Goal: Information Seeking & Learning: Learn about a topic

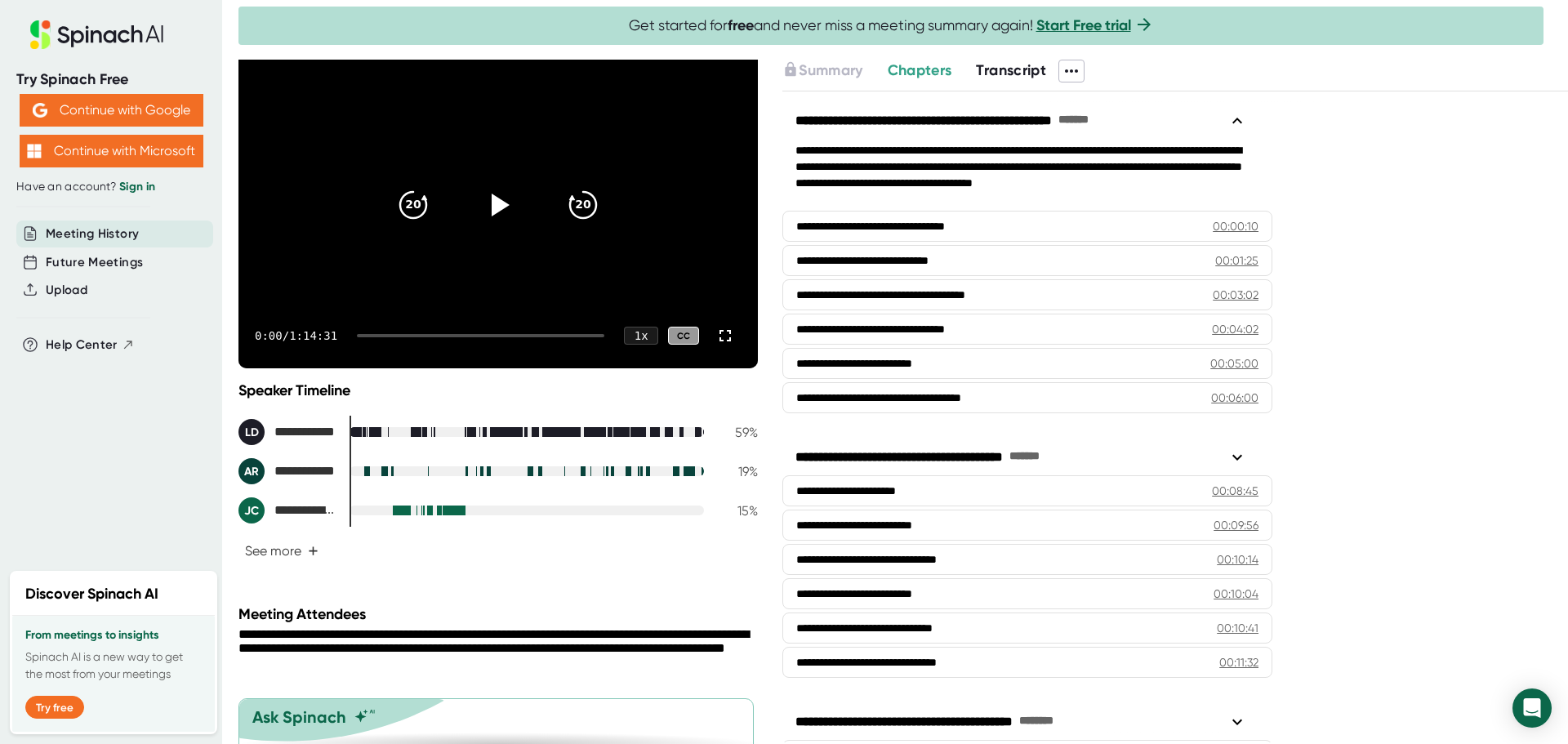
scroll to position [108, 0]
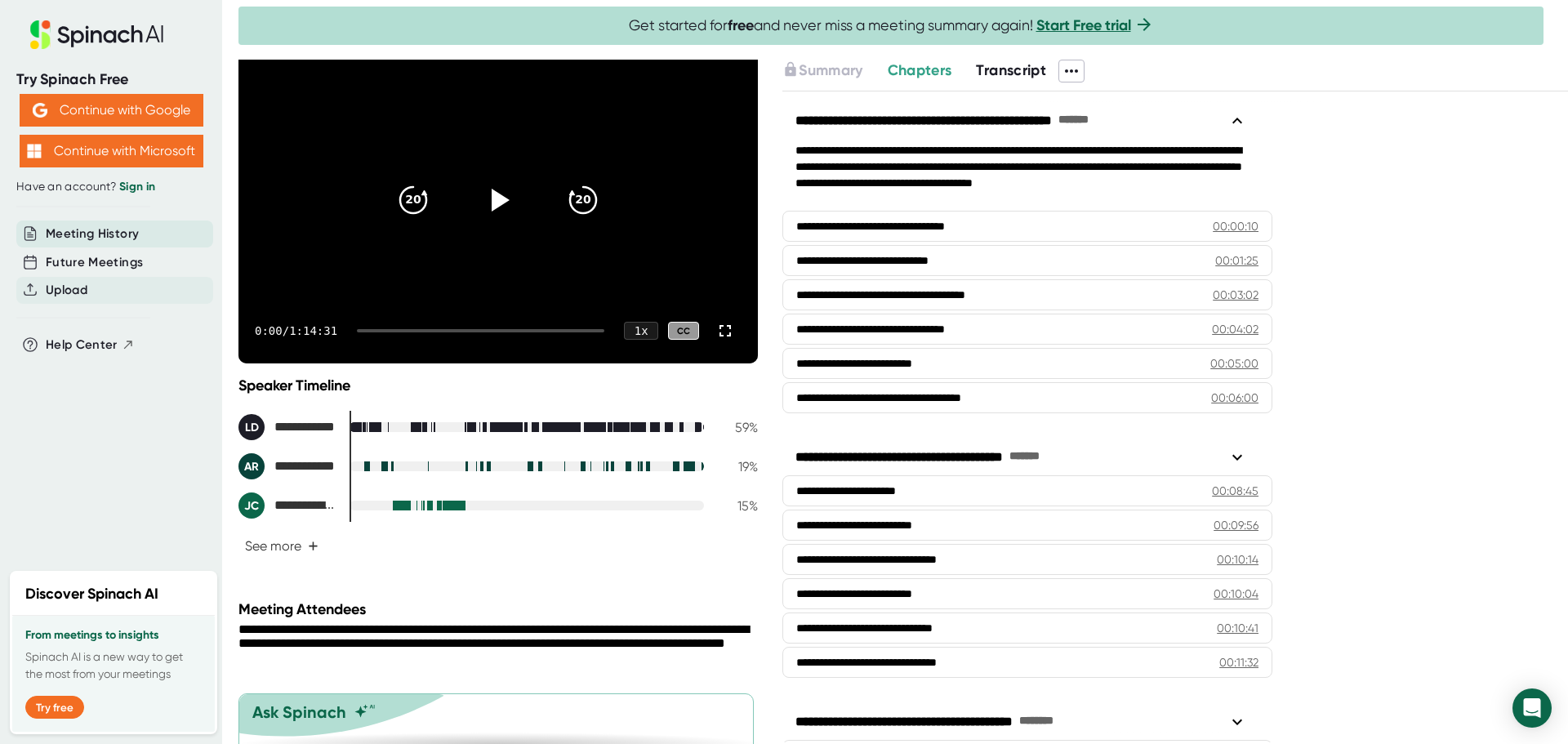
click at [61, 287] on span "Upload" at bounding box center [67, 290] width 42 height 19
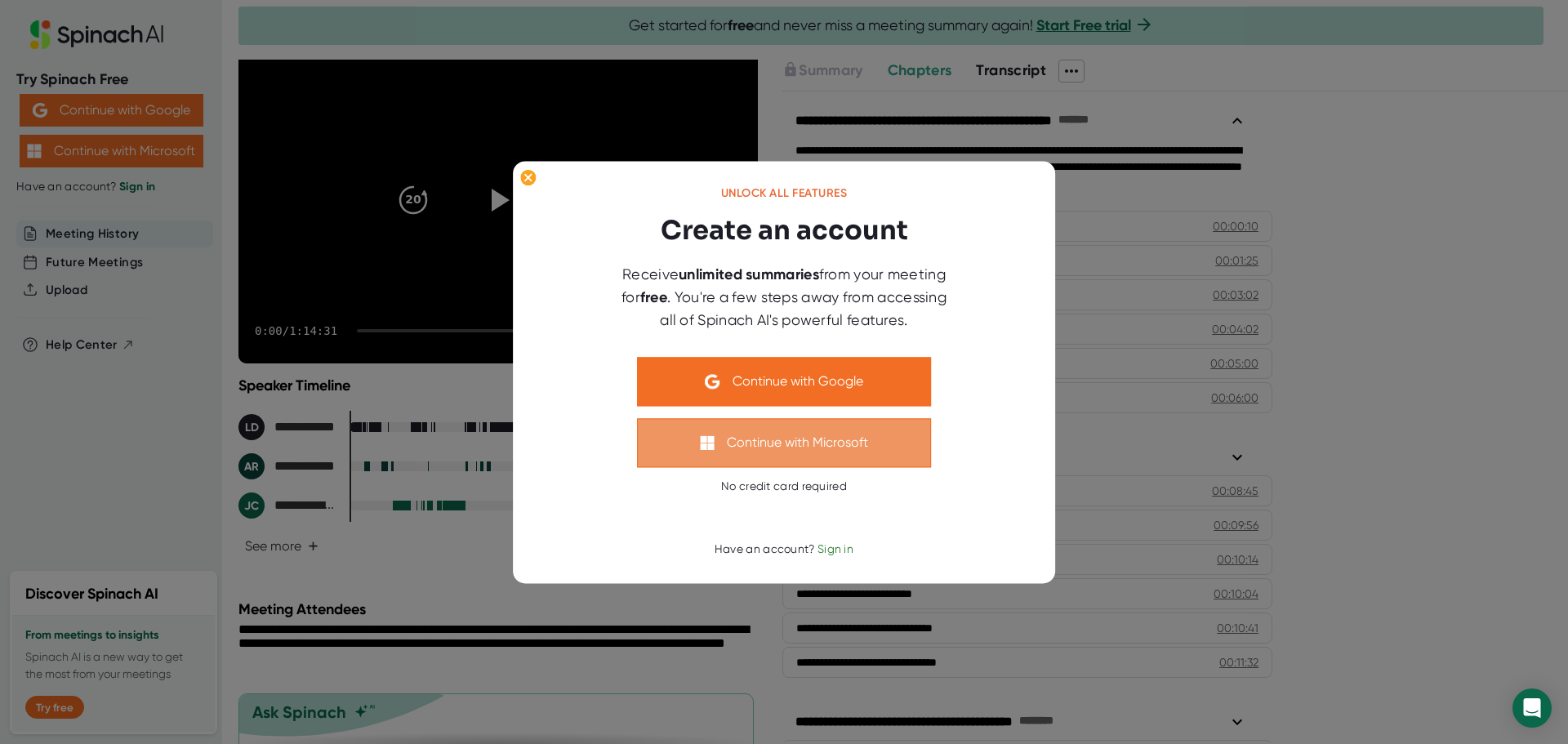
click at [823, 447] on button "Continue with Microsoft" at bounding box center [784, 442] width 294 height 49
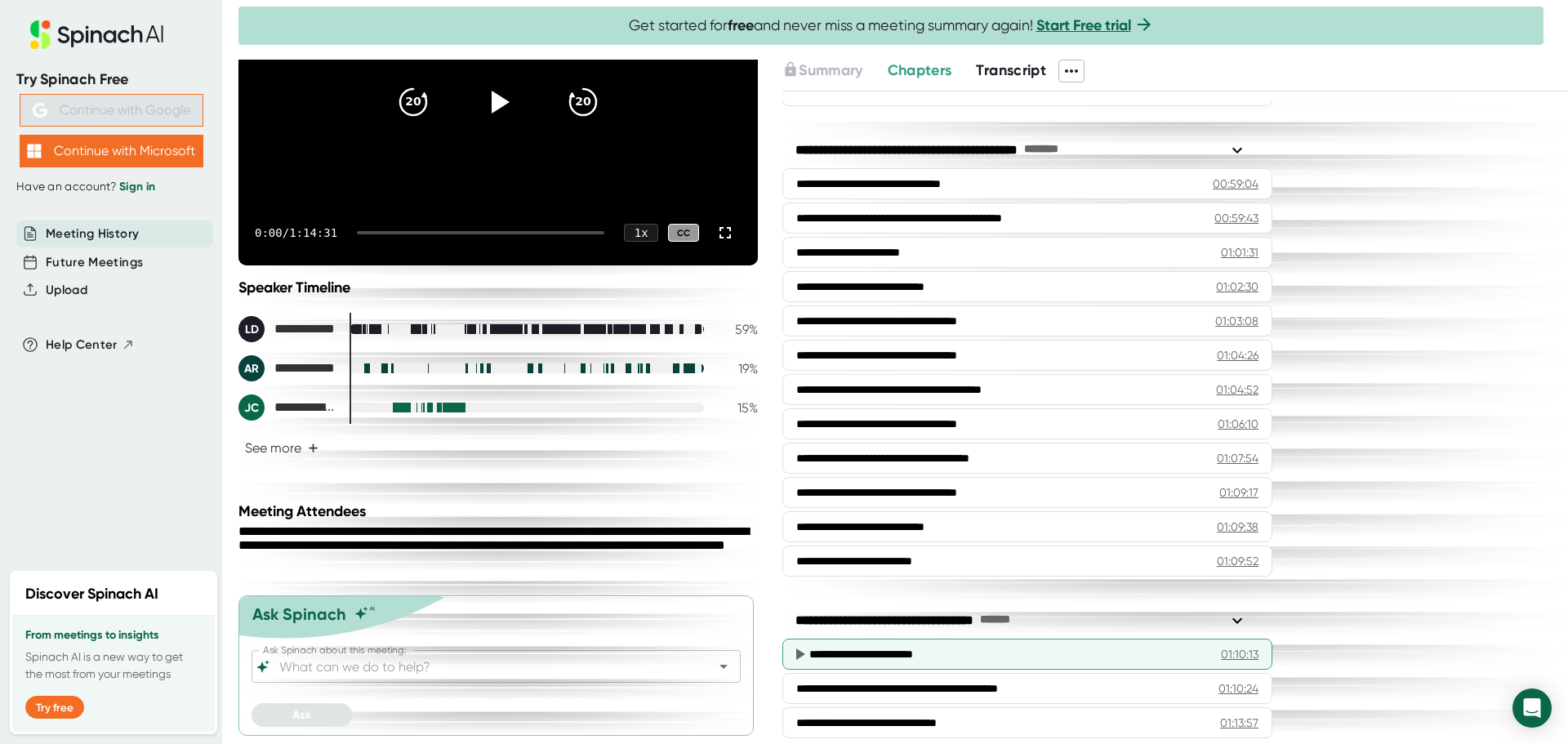
scroll to position [2026, 0]
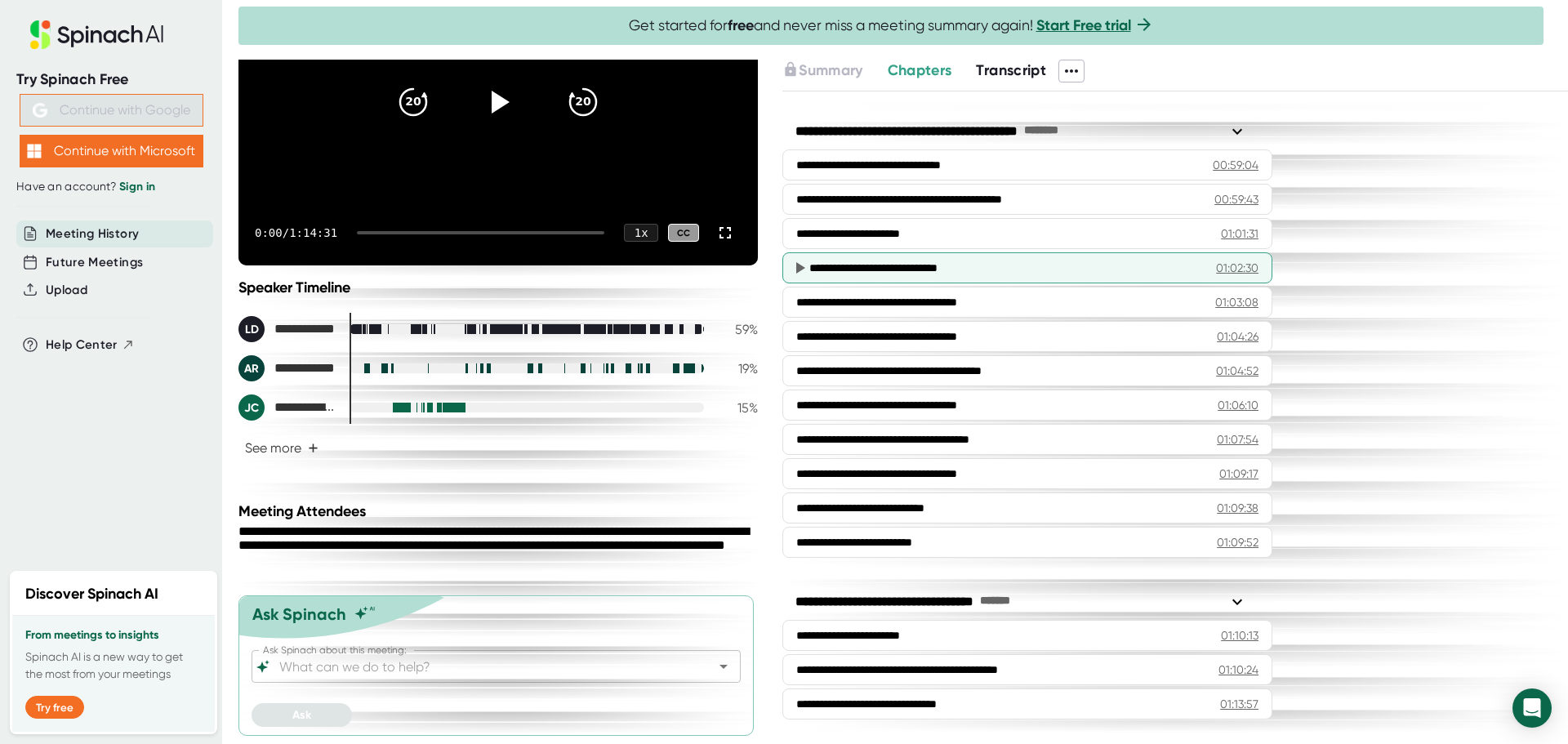
click at [1219, 260] on div "01:02:30" at bounding box center [1237, 268] width 43 height 16
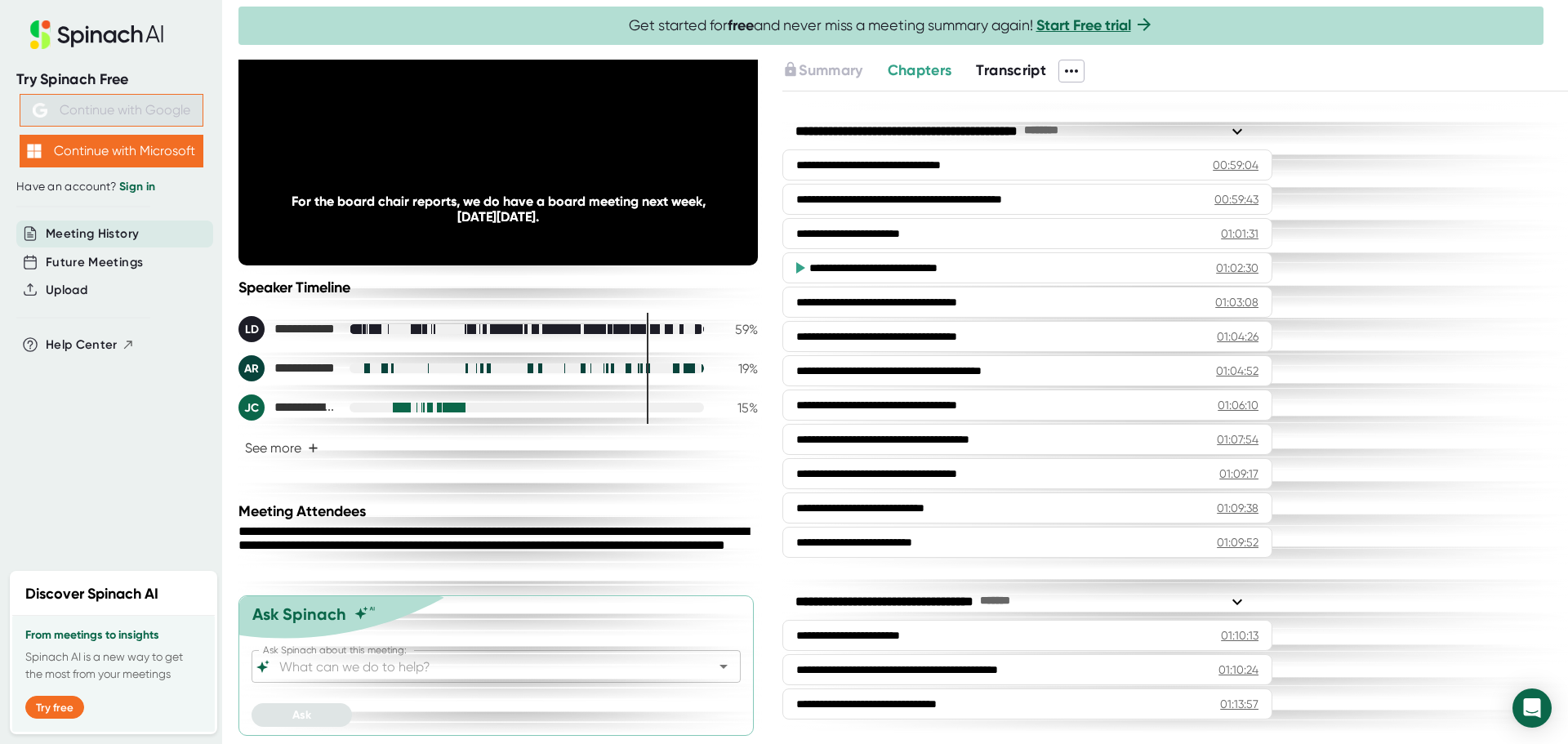
click at [1218, 266] on div "01:02:30" at bounding box center [1237, 268] width 43 height 16
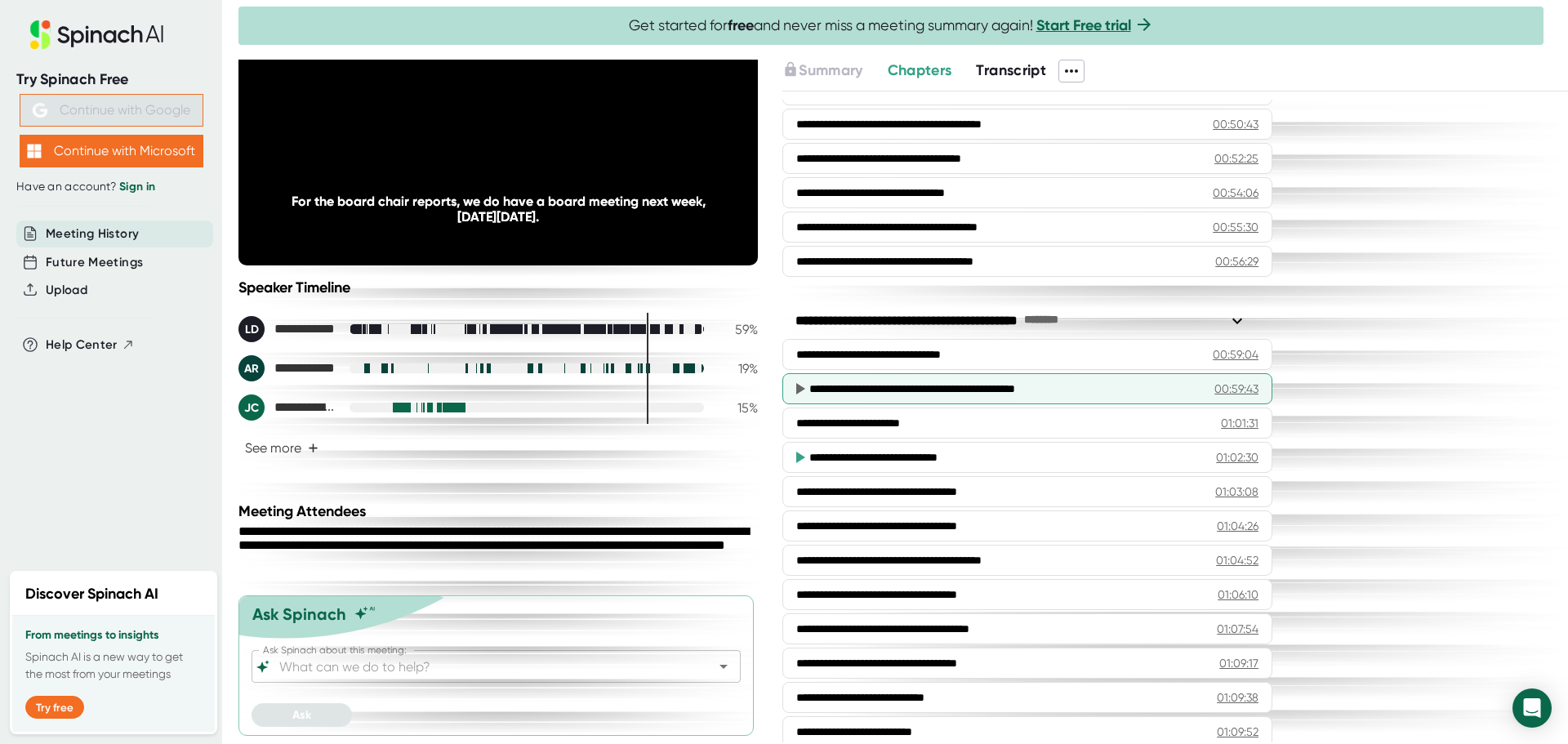
scroll to position [1835, 0]
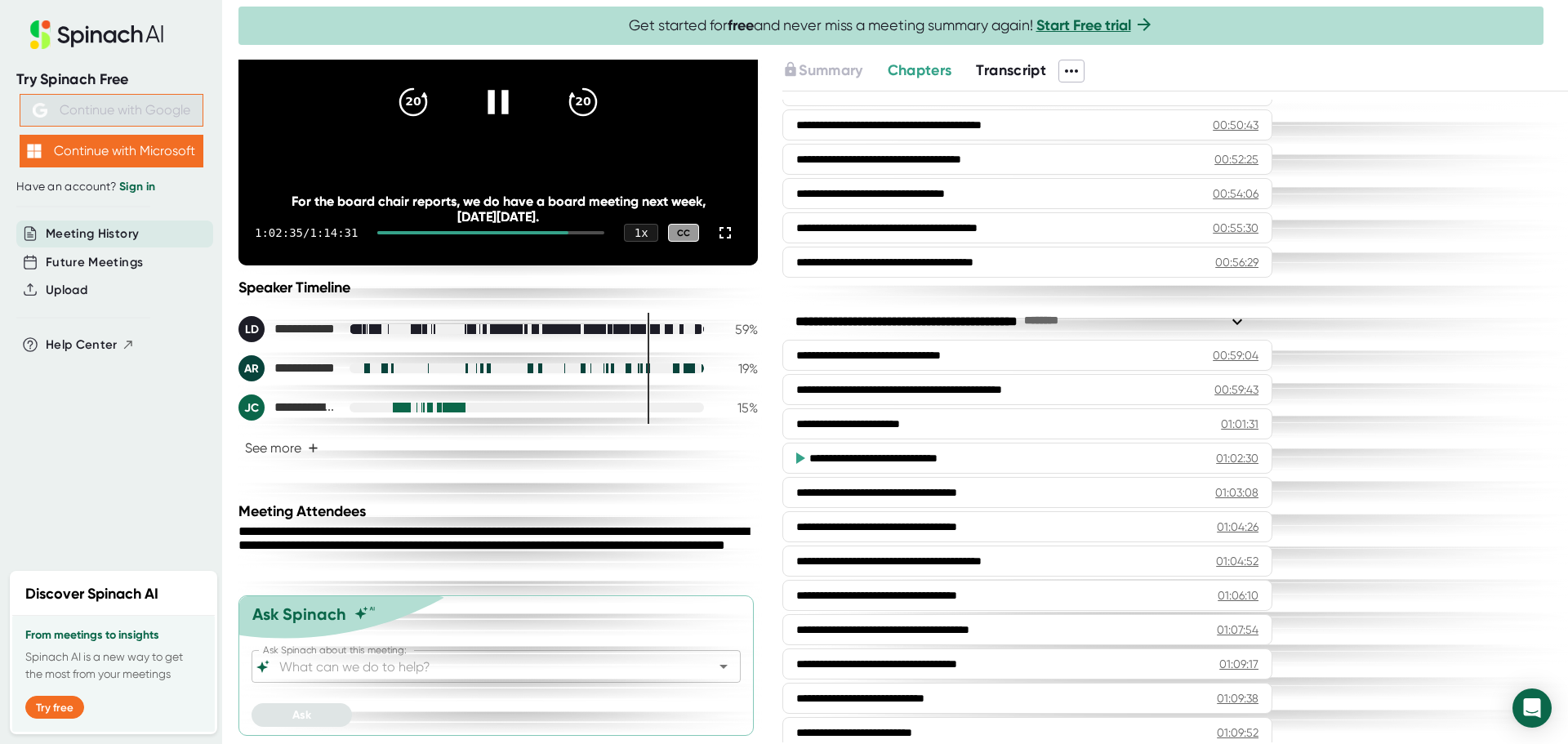
click at [486, 113] on icon at bounding box center [497, 101] width 41 height 41
drag, startPoint x: 1004, startPoint y: 66, endPoint x: 1018, endPoint y: 75, distance: 16.6
click at [1005, 66] on span "Transcript" at bounding box center [1011, 71] width 71 height 18
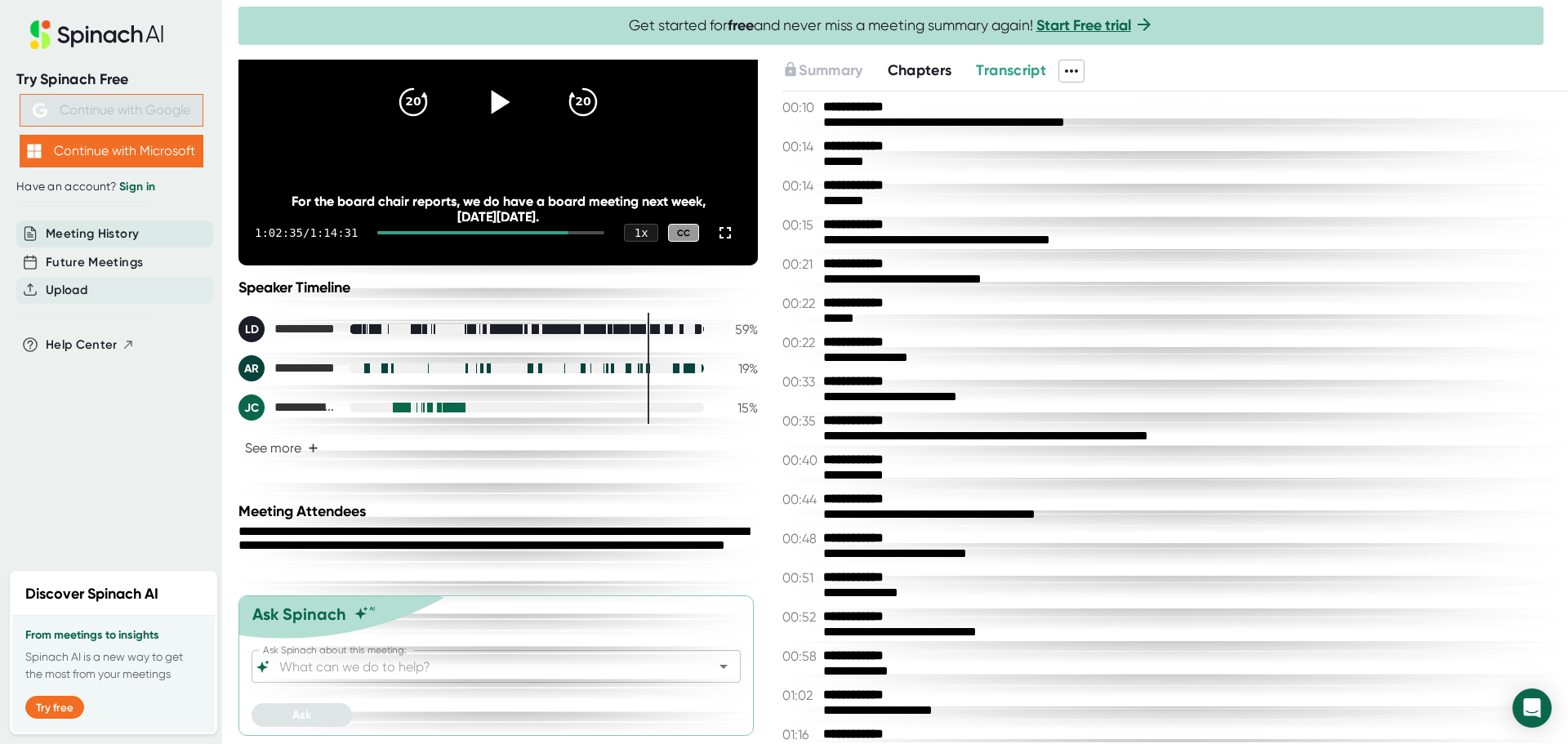
click at [71, 291] on span "Upload" at bounding box center [67, 290] width 42 height 19
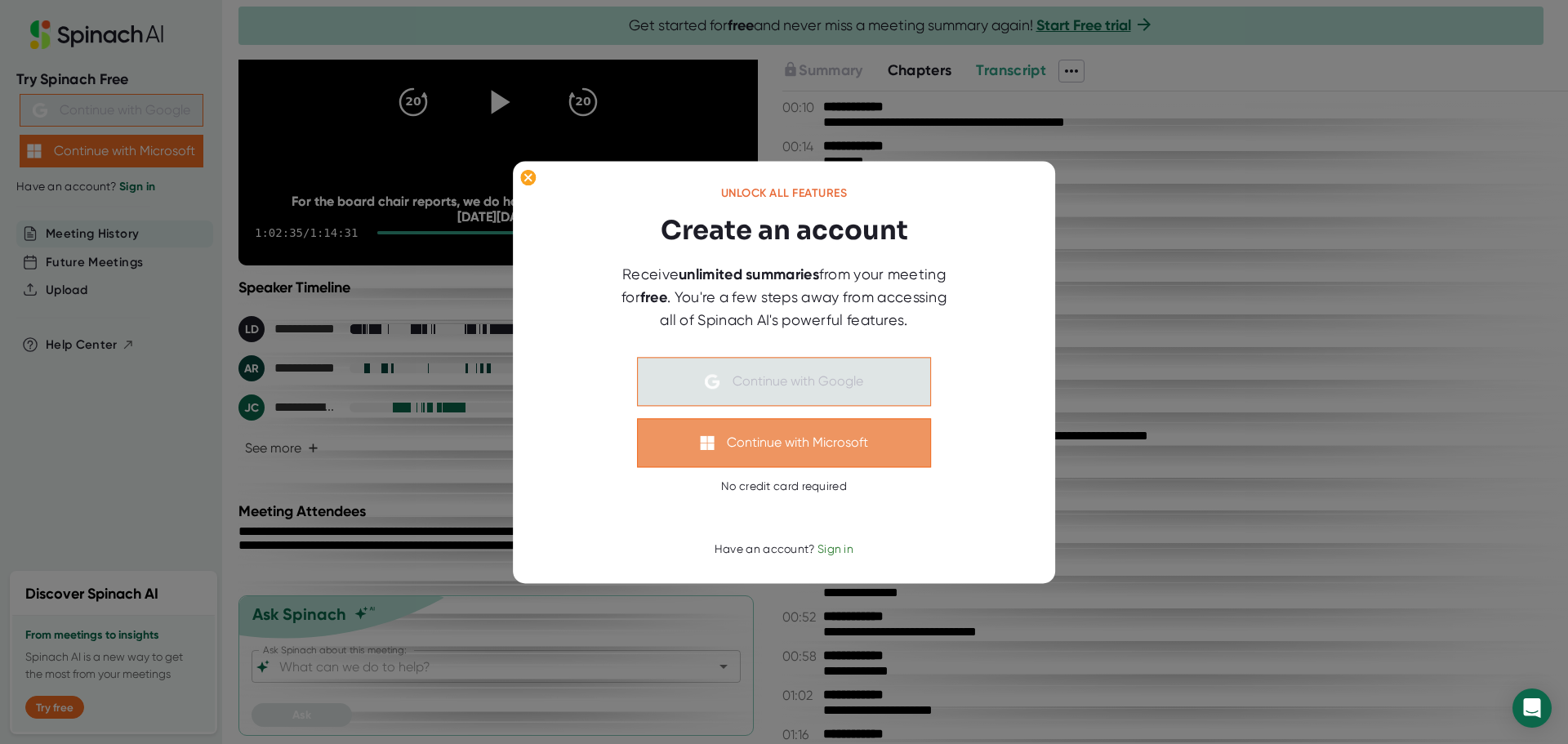
click at [847, 440] on button "Continue with Microsoft" at bounding box center [784, 442] width 294 height 49
